Goal: Task Accomplishment & Management: Manage account settings

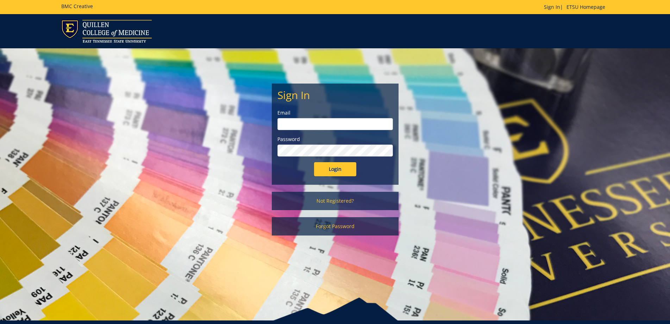
type input "[EMAIL_ADDRESS][DOMAIN_NAME]"
click at [346, 169] on input "Login" at bounding box center [335, 169] width 42 height 14
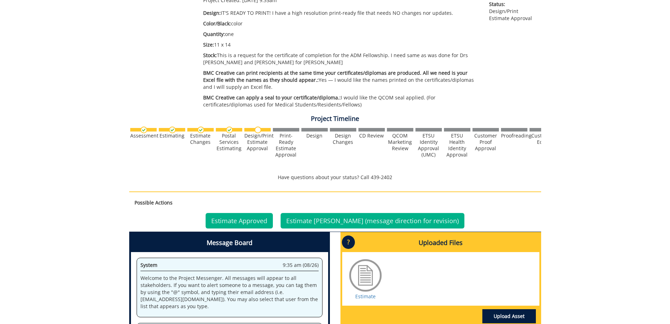
scroll to position [200, 0]
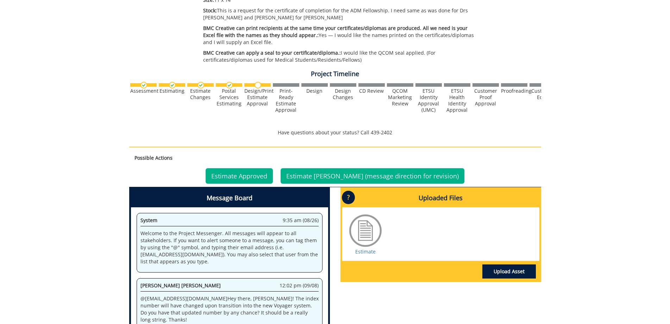
click at [368, 229] on div at bounding box center [365, 230] width 35 height 35
click at [369, 237] on div at bounding box center [365, 230] width 35 height 35
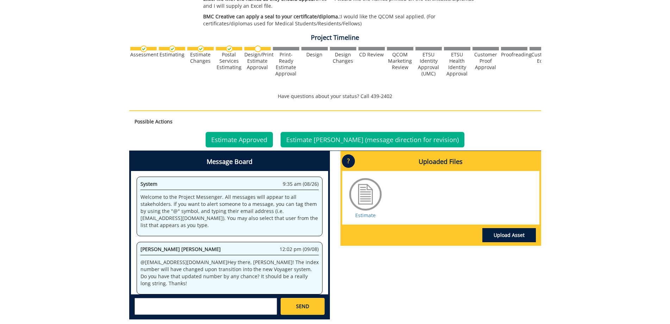
scroll to position [235, 0]
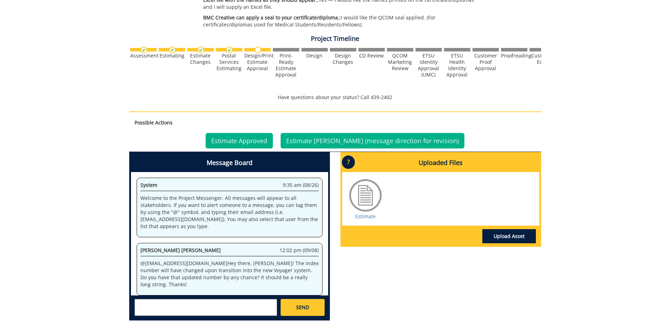
click at [224, 63] on div "Postal Services Estimating" at bounding box center [229, 61] width 26 height 19
click at [257, 66] on div "Design/Print Estimate Approval" at bounding box center [257, 61] width 26 height 19
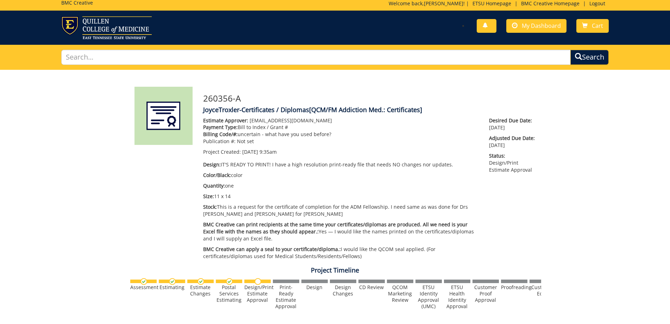
scroll to position [0, 0]
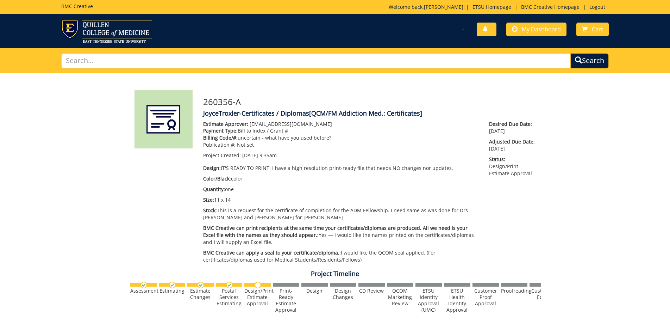
click at [165, 118] on img at bounding box center [164, 119] width 58 height 58
click at [484, 127] on div "Estimate Approver: [PERSON_NAME][EMAIL_ADDRESS][DOMAIN_NAME] Payment Type: Bill…" at bounding box center [369, 193] width 343 height 146
click at [300, 152] on p "Project Created: [DATE] 9:35am" at bounding box center [341, 155] width 276 height 7
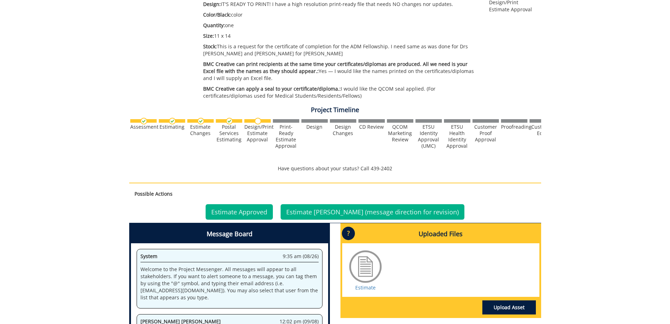
scroll to position [176, 0]
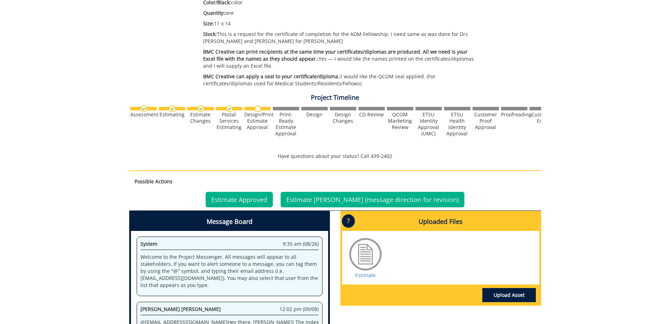
click at [367, 251] on div at bounding box center [365, 253] width 35 height 35
drag, startPoint x: 367, startPoint y: 250, endPoint x: 373, endPoint y: 239, distance: 12.8
click at [368, 249] on div at bounding box center [365, 253] width 35 height 35
click at [363, 275] on link "Estimate" at bounding box center [365, 275] width 20 height 7
click at [262, 200] on link "Estimate Approved" at bounding box center [239, 199] width 67 height 15
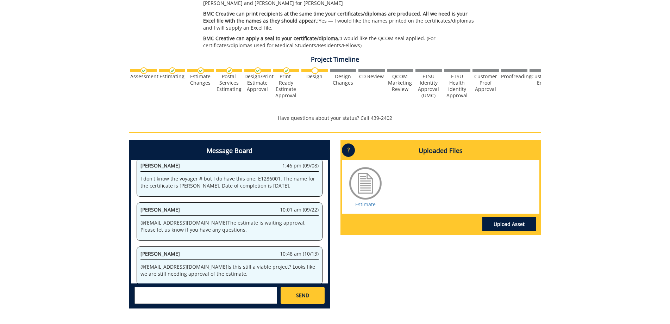
scroll to position [273, 0]
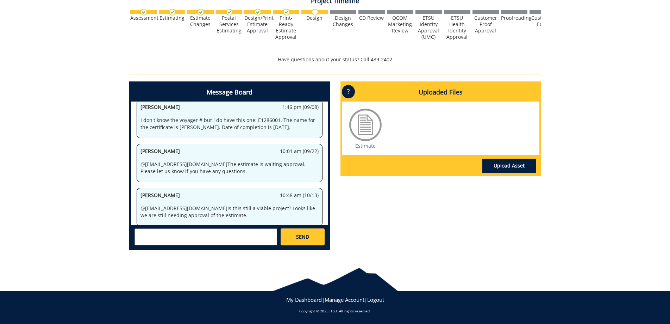
click at [163, 238] on textarea at bounding box center [206, 236] width 143 height 17
type textarea "I"
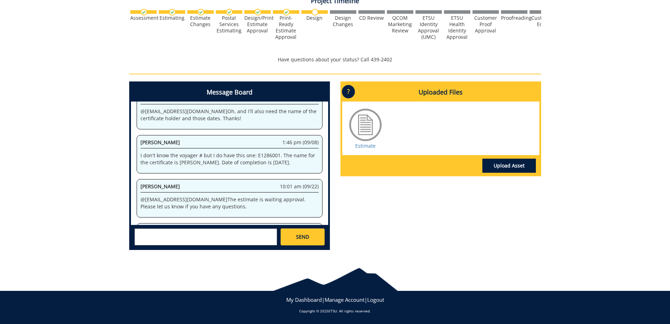
scroll to position [175, 0]
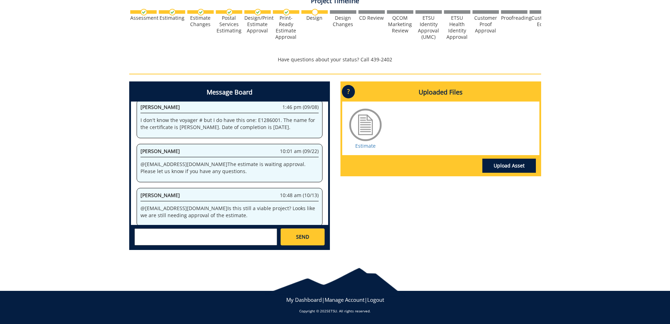
click at [183, 230] on textarea at bounding box center [206, 236] width 143 height 17
click at [174, 234] on textarea "I really wish this system fed into outlook. Still a viable project and I have a…" at bounding box center [206, 236] width 143 height 17
type textarea "I really wish this messaging system fed into outlook. Still a viable project an…"
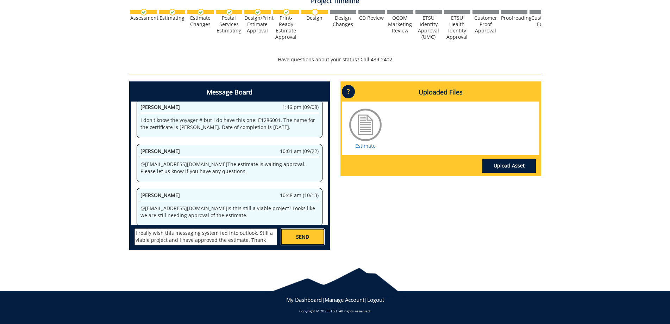
click at [315, 235] on link "SEND" at bounding box center [303, 236] width 44 height 17
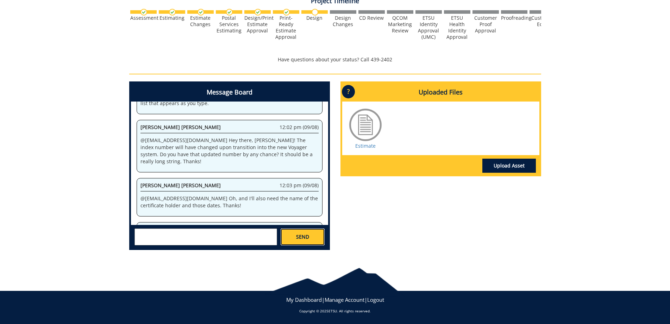
scroll to position [740, 0]
